Goal: Contribute content

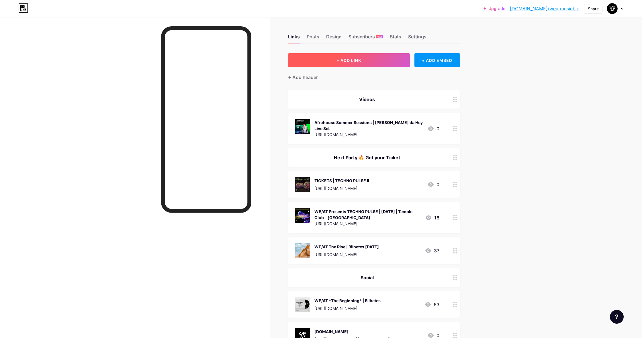
click at [353, 60] on span "+ ADD LINK" at bounding box center [348, 60] width 25 height 5
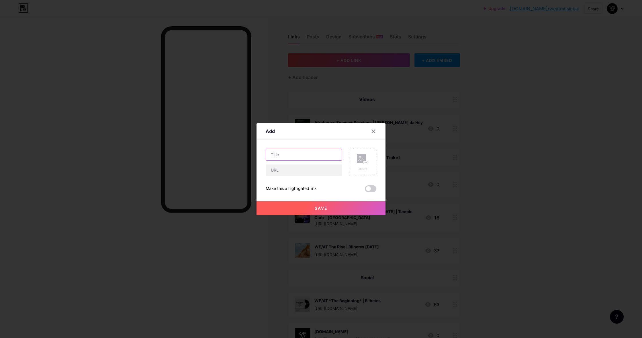
click at [308, 154] on input "text" at bounding box center [304, 154] width 76 height 11
click at [374, 131] on icon at bounding box center [373, 131] width 5 height 5
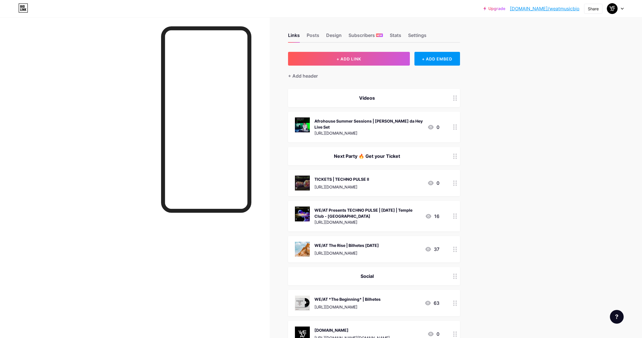
scroll to position [1, 0]
drag, startPoint x: 409, startPoint y: 121, endPoint x: 314, endPoint y: 122, distance: 94.3
click at [314, 122] on div "Afrohouse Summer Sessions | [PERSON_NAME] da Hey Live Set [URL][DOMAIN_NAME] 0" at bounding box center [367, 126] width 144 height 19
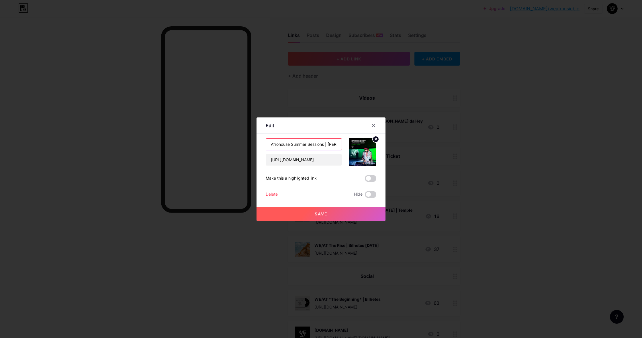
drag, startPoint x: 271, startPoint y: 144, endPoint x: 350, endPoint y: 145, distance: 78.2
click at [350, 145] on div "Afrohouse Summer Sessions | [PERSON_NAME] da Hey Live Set [URL][DOMAIN_NAME]" at bounding box center [321, 152] width 111 height 28
click at [372, 124] on icon at bounding box center [373, 125] width 3 height 3
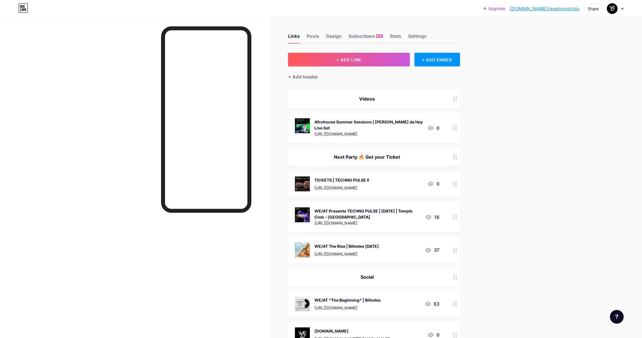
scroll to position [0, 0]
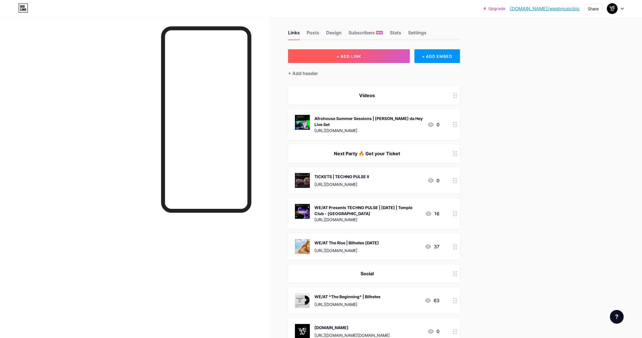
click at [354, 63] on div "+ ADD LINK + ADD EMBED + Add header Vídeos Afrohouse Summer Sessions | [PERSON_…" at bounding box center [374, 246] width 172 height 395
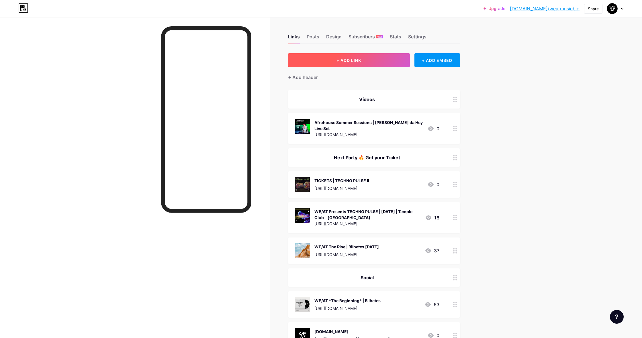
click at [348, 60] on span "+ ADD LINK" at bounding box center [348, 60] width 25 height 5
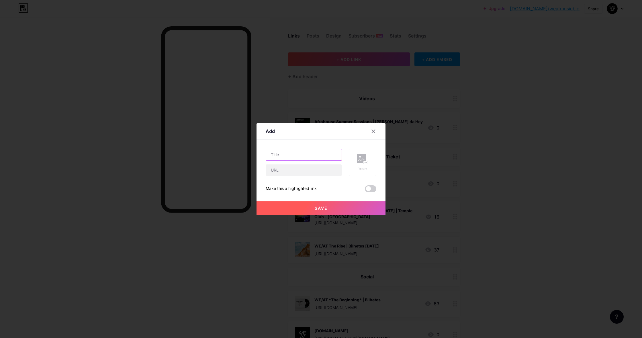
click at [305, 154] on input "text" at bounding box center [304, 154] width 76 height 11
paste input "Afrohouse Summer Sessions | [PERSON_NAME] da Hey Live Set"
drag, startPoint x: 320, startPoint y: 155, endPoint x: 296, endPoint y: 155, distance: 23.8
click at [296, 155] on input "Afrohouse Summer Sessions | [PERSON_NAME] da Hey Live Set" at bounding box center [304, 154] width 76 height 11
type input "Afrohouse Summer Sessions | Ine B Live Set"
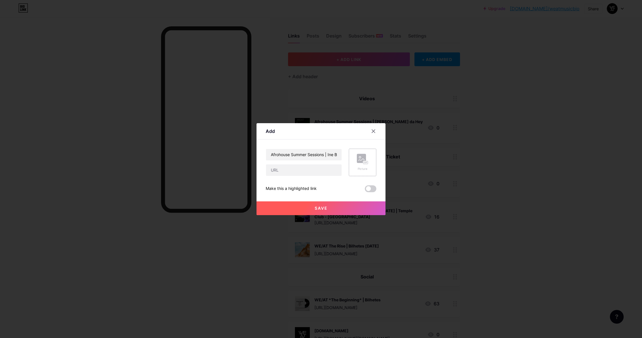
click at [356, 162] on div "Picture" at bounding box center [363, 163] width 28 height 28
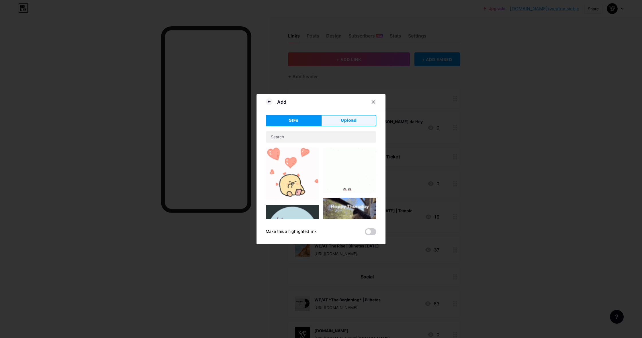
click at [345, 123] on span "Upload" at bounding box center [349, 120] width 16 height 6
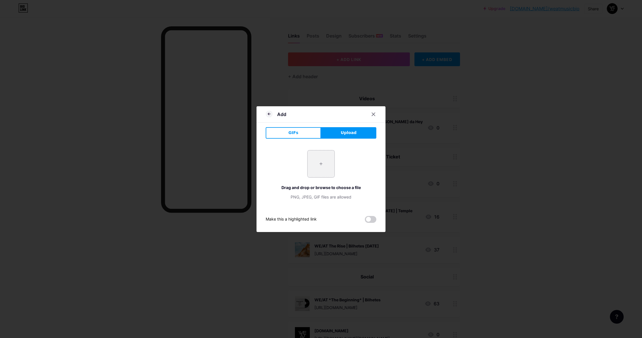
click at [317, 173] on input "file" at bounding box center [320, 163] width 27 height 27
type input "C:\fakepath\hbhhj.png"
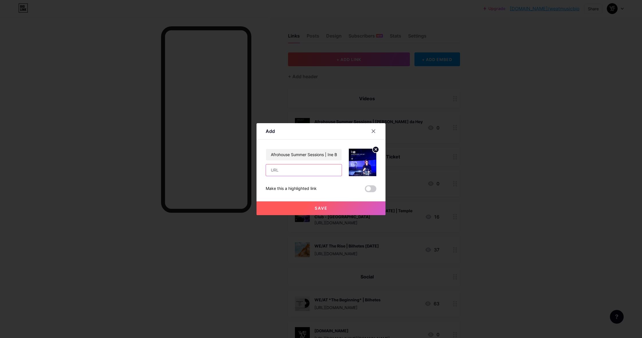
click at [277, 172] on input "text" at bounding box center [304, 169] width 76 height 11
paste input "[URL][DOMAIN_NAME]"
type input "[URL][DOMAIN_NAME]"
click at [315, 209] on span "Save" at bounding box center [321, 208] width 13 height 5
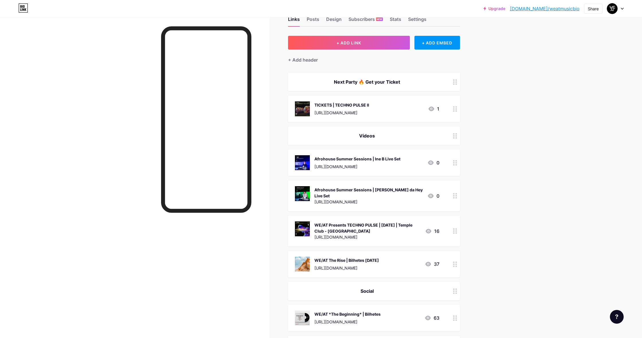
scroll to position [17, 0]
